Goal: Task Accomplishment & Management: Use online tool/utility

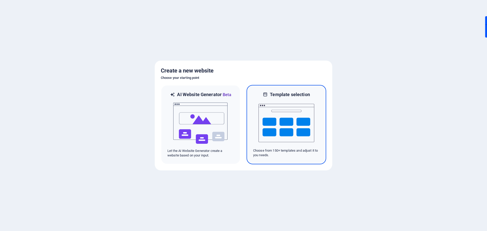
click at [281, 129] on img at bounding box center [287, 123] width 56 height 51
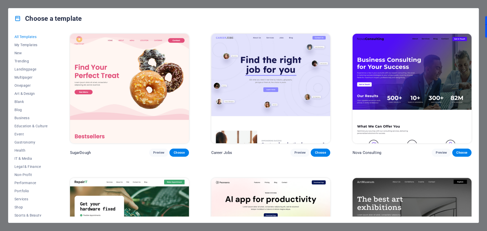
click at [401, 106] on img at bounding box center [412, 89] width 119 height 110
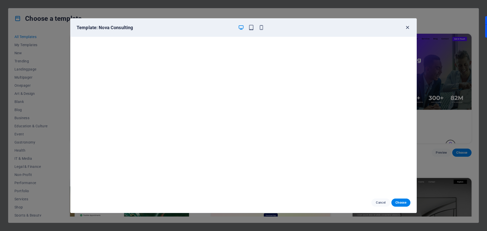
click at [408, 27] on icon "button" at bounding box center [408, 28] width 6 height 6
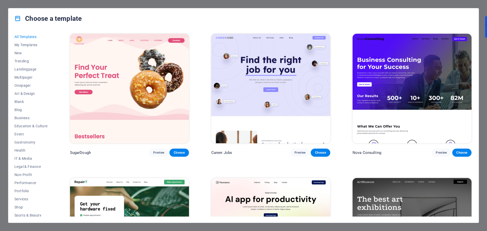
scroll to position [152, 0]
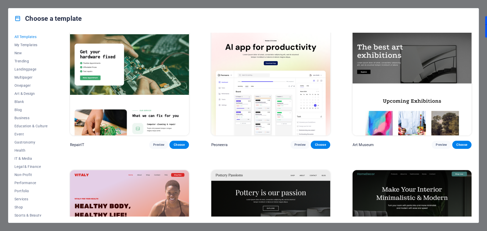
click at [275, 89] on img at bounding box center [270, 81] width 119 height 110
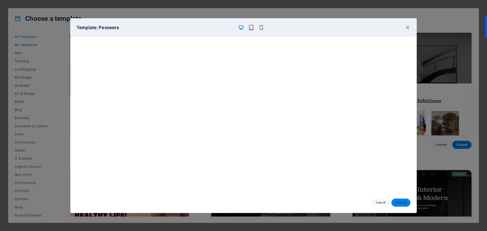
click at [410, 204] on button "Choose" at bounding box center [401, 203] width 19 height 8
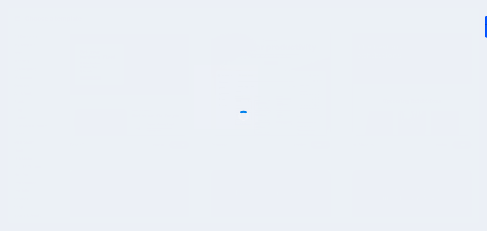
click at [401, 200] on div at bounding box center [243, 115] width 487 height 231
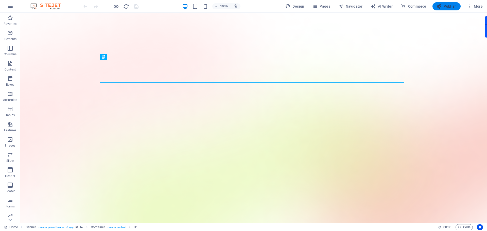
click at [444, 7] on span "Publish" at bounding box center [447, 6] width 20 height 5
